Goal: Information Seeking & Learning: Learn about a topic

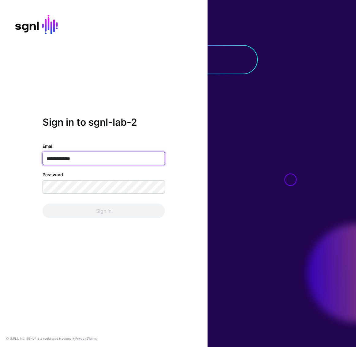
type input "**********"
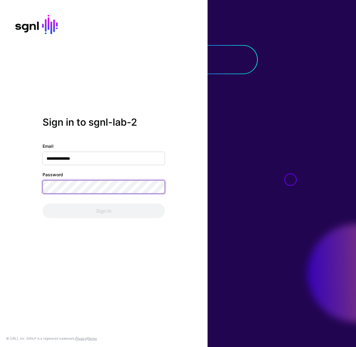
click at [150, 190] on body "**********" at bounding box center [178, 173] width 356 height 347
click at [0, 346] on com-1password-button at bounding box center [0, 347] width 0 height 0
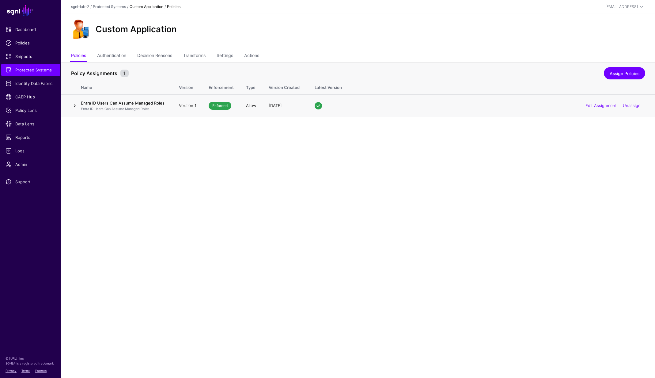
click at [75, 106] on link at bounding box center [74, 105] width 7 height 7
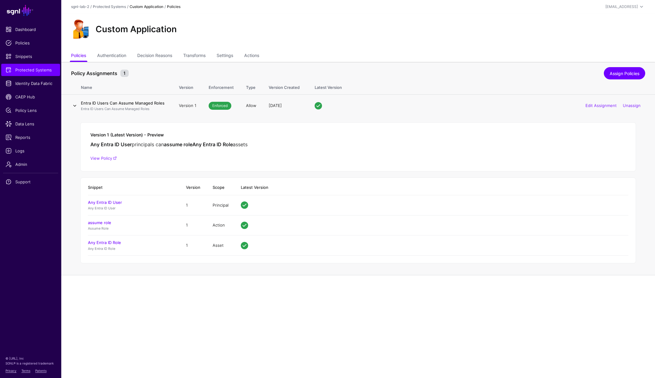
click at [73, 107] on link at bounding box center [74, 105] width 7 height 7
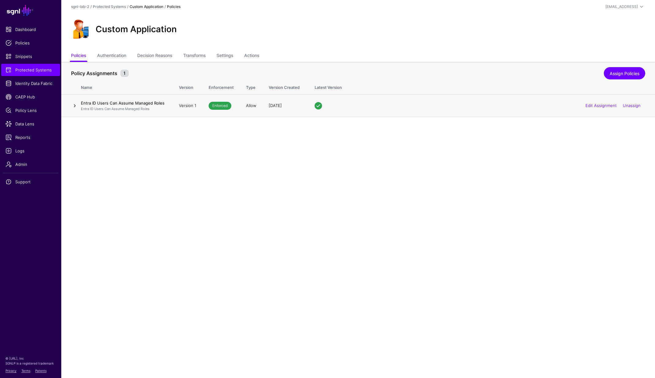
click at [73, 107] on link at bounding box center [74, 105] width 7 height 7
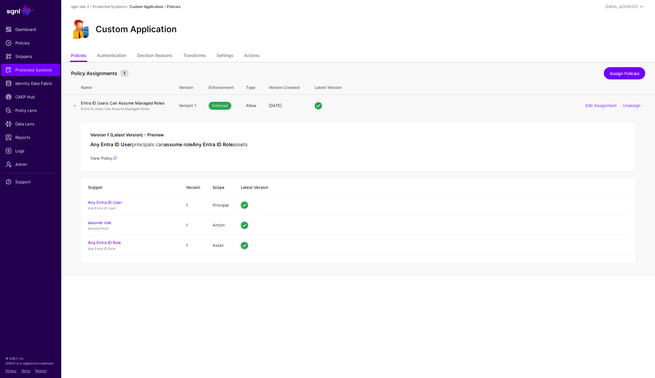
click at [106, 157] on link "View Policy" at bounding box center [103, 158] width 26 height 5
click at [119, 55] on link "Authentication" at bounding box center [111, 56] width 29 height 12
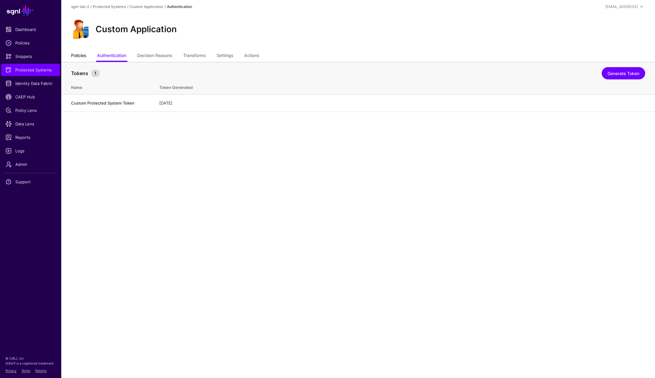
click at [85, 57] on link "Policies" at bounding box center [78, 56] width 15 height 12
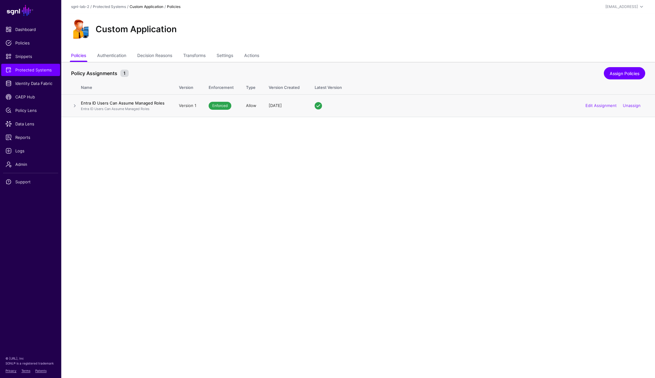
click at [88, 108] on p "Entra ID Users Can Assume Managed Roles" at bounding box center [124, 108] width 86 height 5
click at [75, 107] on link at bounding box center [74, 105] width 7 height 7
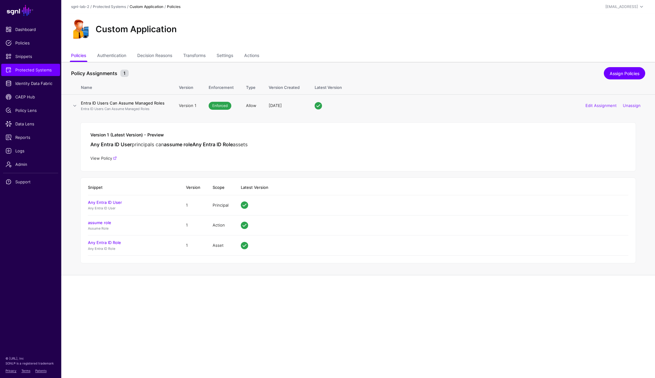
click at [102, 159] on link "View Policy" at bounding box center [103, 158] width 26 height 5
click at [111, 55] on link "Authentication" at bounding box center [111, 56] width 29 height 12
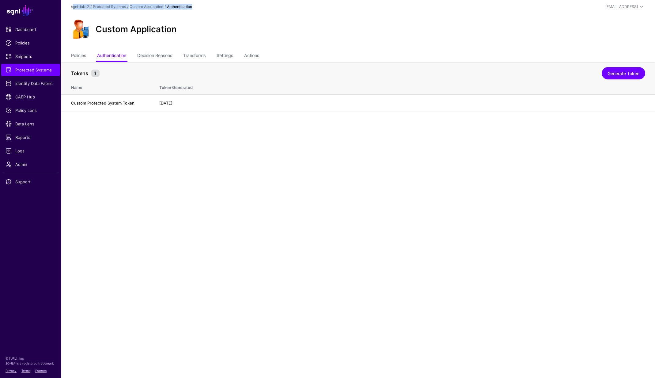
drag, startPoint x: 69, startPoint y: 8, endPoint x: 198, endPoint y: 8, distance: 128.6
click at [198, 8] on header "sgnl-lab-2 / Protected Systems / Custom Application / Authentication [EMAIL_ADD…" at bounding box center [357, 6] width 593 height 13
copy div "sgnl-lab-2 / Protected Systems / Custom Application / Authentication"
click at [111, 105] on h4 "Custom Protected System Token" at bounding box center [109, 103] width 76 height 6
click at [156, 56] on link "Decision Reasons" at bounding box center [154, 56] width 35 height 12
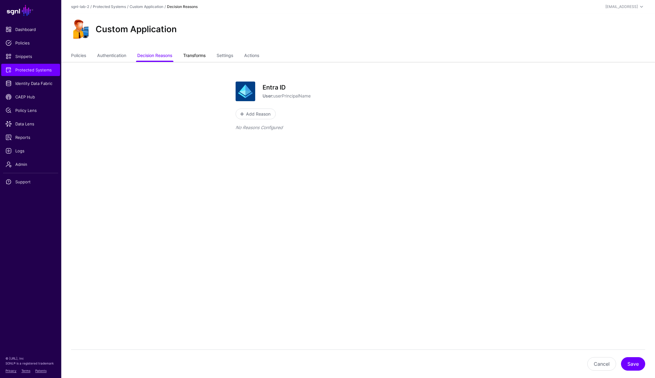
click at [201, 57] on link "Transforms" at bounding box center [194, 56] width 22 height 12
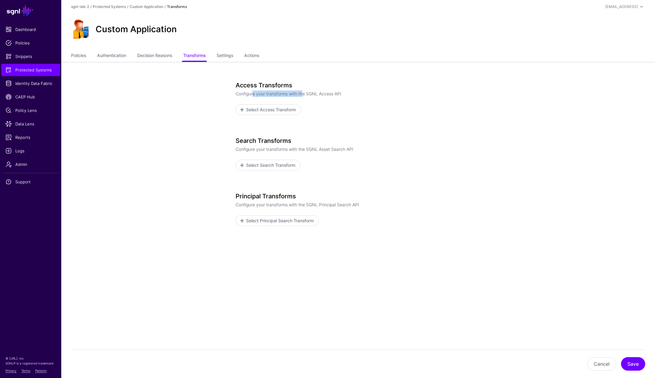
drag, startPoint x: 254, startPoint y: 95, endPoint x: 304, endPoint y: 94, distance: 50.8
click at [304, 94] on p "Configure your transforms with the SGNL Access API" at bounding box center [357, 93] width 245 height 6
click at [232, 56] on link "Settings" at bounding box center [225, 56] width 17 height 12
